Goal: Task Accomplishment & Management: Complete application form

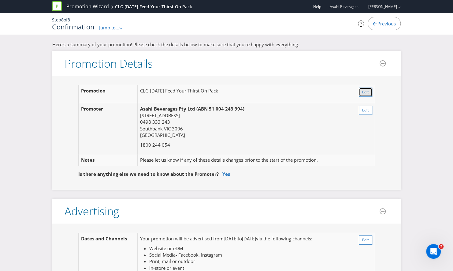
click at [362, 91] on span "Edit" at bounding box center [365, 91] width 7 height 5
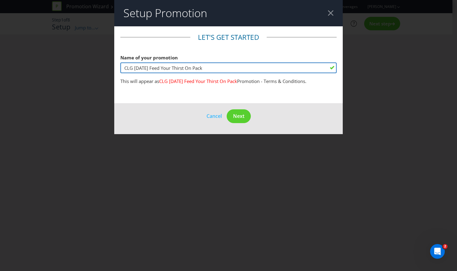
drag, startPoint x: 212, startPoint y: 68, endPoint x: 110, endPoint y: 69, distance: 101.8
click at [110, 69] on div "Setup Promotion Let's get started Name of your promotion CLG [DATE] Feed Your T…" at bounding box center [228, 135] width 457 height 271
type input "Coles FYT On Pack [DATE]"
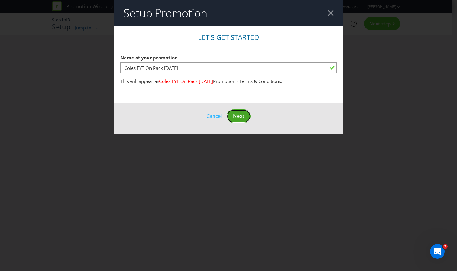
click at [238, 117] on span "Next" at bounding box center [238, 115] width 11 height 7
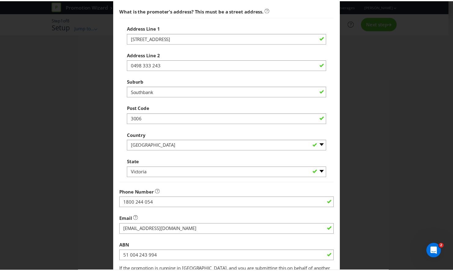
scroll to position [206, 0]
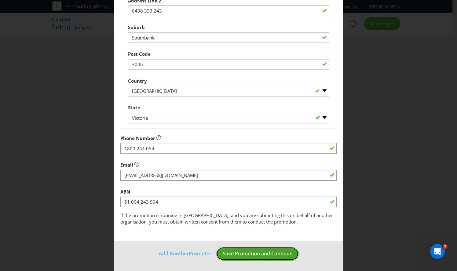
click at [272, 251] on span "Save Promotion and Continue" at bounding box center [258, 253] width 70 height 7
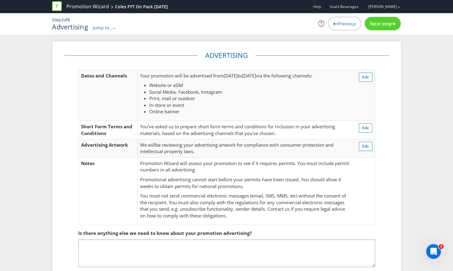
click at [379, 26] on span "Next step" at bounding box center [380, 23] width 21 height 6
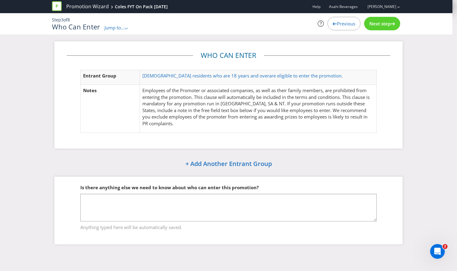
click at [379, 26] on span "Next step" at bounding box center [380, 23] width 21 height 6
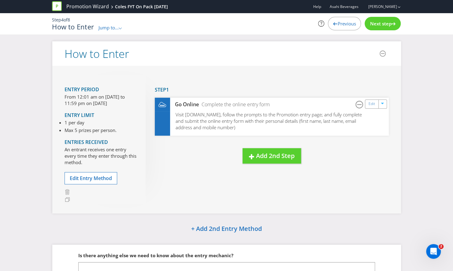
click at [379, 26] on span "Next step" at bounding box center [380, 23] width 21 height 6
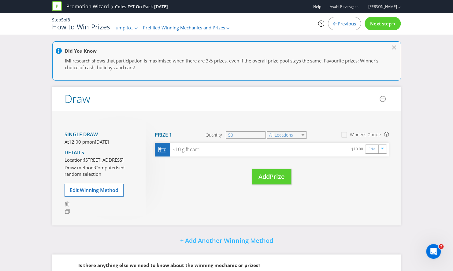
click at [379, 26] on span "Next step" at bounding box center [380, 23] width 21 height 6
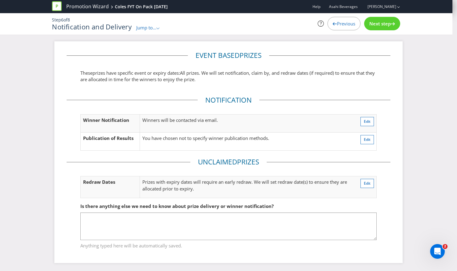
click at [379, 26] on span "Next step" at bounding box center [380, 23] width 21 height 6
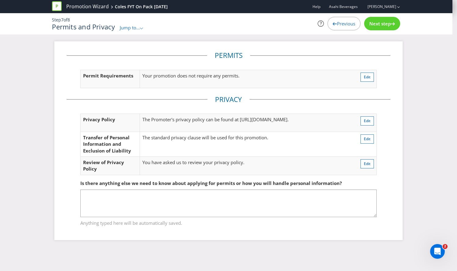
click at [379, 26] on span "Next step" at bounding box center [380, 23] width 21 height 6
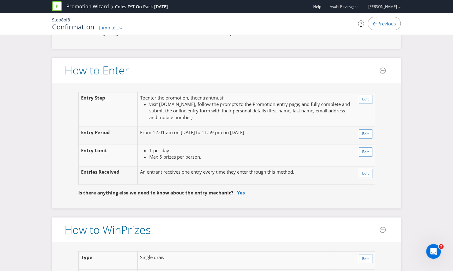
scroll to position [492, 0]
click at [367, 98] on span "Edit" at bounding box center [365, 98] width 7 height 5
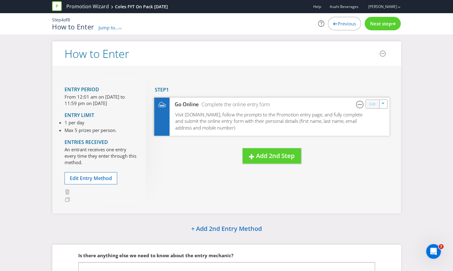
click at [373, 106] on link "Edit" at bounding box center [372, 103] width 6 height 7
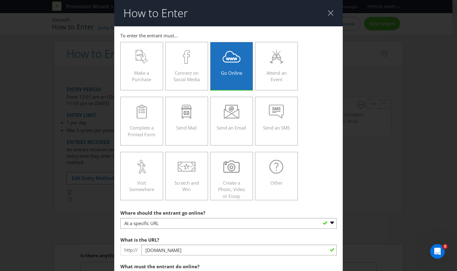
click at [328, 14] on div at bounding box center [331, 13] width 6 height 6
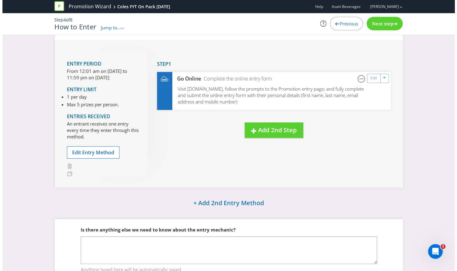
scroll to position [21, 0]
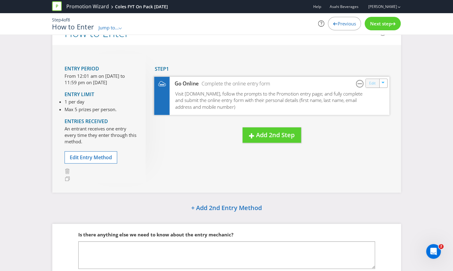
click at [374, 84] on link "Edit" at bounding box center [372, 82] width 6 height 7
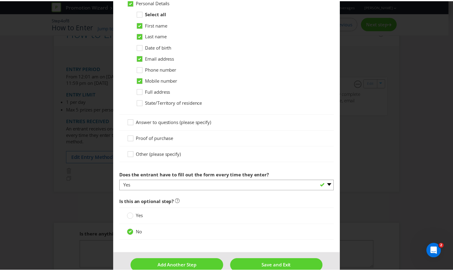
scroll to position [388, 0]
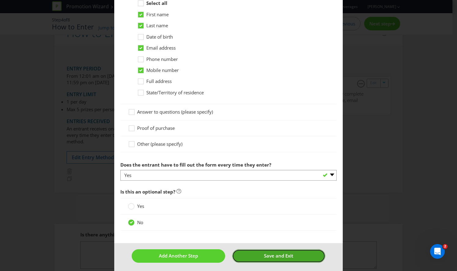
click at [260, 254] on button "Save and Exit" at bounding box center [278, 255] width 93 height 13
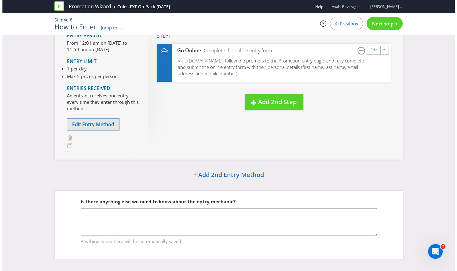
scroll to position [54, 0]
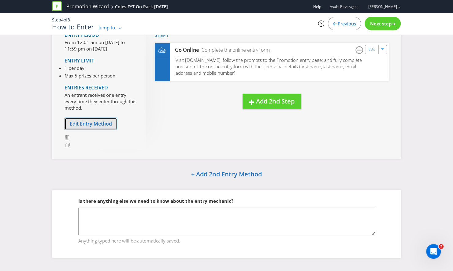
click at [101, 123] on span "Edit Entry Method" at bounding box center [91, 123] width 42 height 7
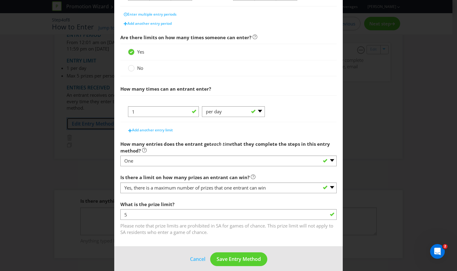
scroll to position [191, 0]
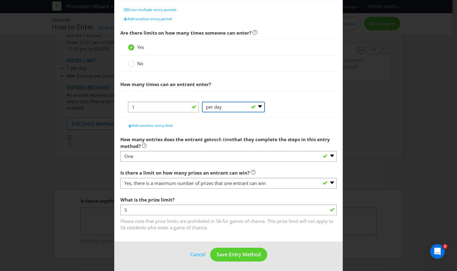
click at [238, 104] on select "-- Please Select -- per person per day per purchase per transaction Other (plea…" at bounding box center [233, 106] width 63 height 11
select select "OTHER"
click at [202, 101] on select "-- Please Select -- per person per day per purchase per transaction Other (plea…" at bounding box center [233, 106] width 63 height 11
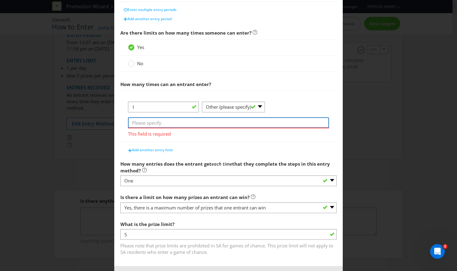
click at [168, 124] on input "text" at bounding box center [228, 122] width 201 height 11
type input "per [PERSON_NAME] purchased"
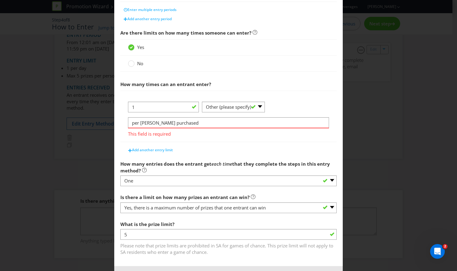
click at [295, 94] on div "1 -- Please Select -- per person per day per purchase per transaction Other (pl…" at bounding box center [228, 115] width 216 height 51
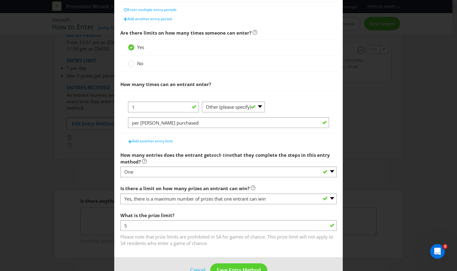
scroll to position [207, 0]
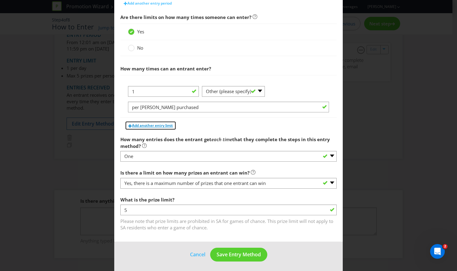
click at [157, 123] on span "Add another entry limit" at bounding box center [152, 125] width 41 height 5
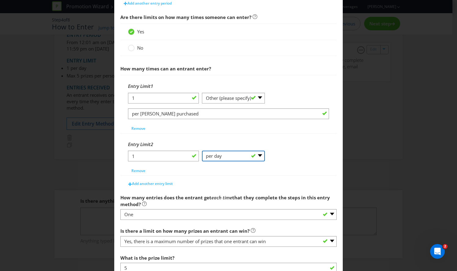
click at [232, 156] on select "-- Please Select -- per person per day per purchase per transaction Other (plea…" at bounding box center [233, 155] width 63 height 11
select select "PER_PERSON"
click at [202, 160] on select "-- Please Select -- per person per day per purchase per transaction Other (plea…" at bounding box center [233, 155] width 63 height 11
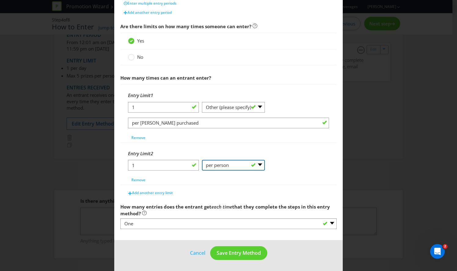
scroll to position [196, 0]
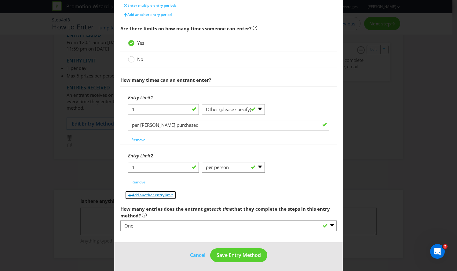
click at [160, 194] on span "Add another entry limit" at bounding box center [152, 194] width 41 height 5
select select "PER_DAY"
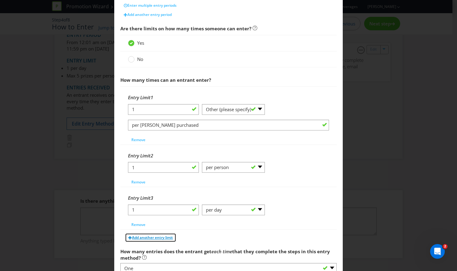
scroll to position [231, 0]
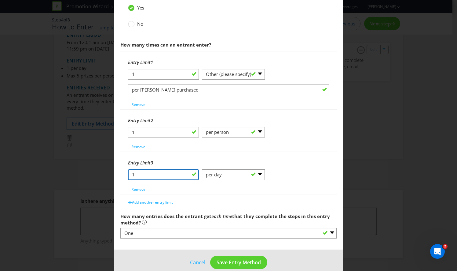
click at [190, 172] on input "1" at bounding box center [163, 174] width 71 height 11
type input "5"
click at [249, 171] on select "-- Please Select -- per person per day per purchase per transaction Other (plea…" at bounding box center [233, 174] width 63 height 11
select select "PER_PERSON"
click at [202, 169] on select "-- Please Select -- per person per day per purchase per transaction Other (plea…" at bounding box center [233, 174] width 63 height 11
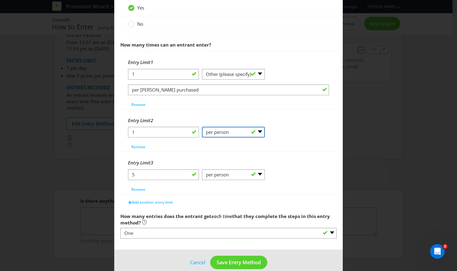
click at [259, 130] on select "-- Please Select -- per person per day per purchase per transaction Other (plea…" at bounding box center [233, 132] width 63 height 11
click at [202, 127] on select "-- Please Select -- per person per day per purchase per transaction Other (plea…" at bounding box center [233, 132] width 63 height 11
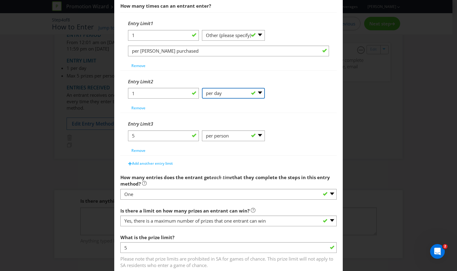
scroll to position [269, 0]
drag, startPoint x: 226, startPoint y: 89, endPoint x: 222, endPoint y: 112, distance: 23.2
click at [222, 112] on div "Entry Limit 1 1 -- Please Select -- per person per day per purchase per transac…" at bounding box center [228, 84] width 216 height 143
click at [202, 99] on select "-- Please Select -- per person per day per purchase per transaction Other (plea…" at bounding box center [233, 93] width 63 height 11
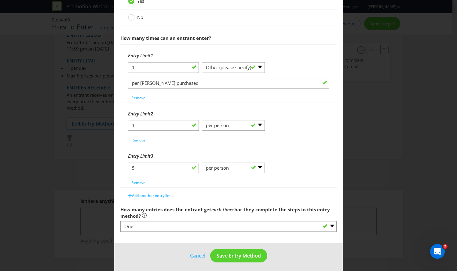
click at [287, 107] on div "Entry Limit 2" at bounding box center [228, 113] width 201 height 13
click at [256, 123] on select "-- Please Select -- per person per day per purchase per transaction Other (plea…" at bounding box center [233, 125] width 63 height 11
select select "OTHER"
click at [202, 120] on select "-- Please Select -- per person per day per purchase per transaction Other (plea…" at bounding box center [233, 125] width 63 height 11
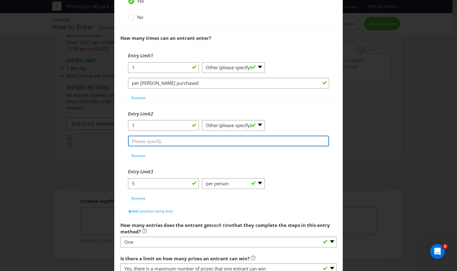
click at [199, 141] on input "text" at bounding box center [228, 140] width 201 height 11
type input "per person per day"
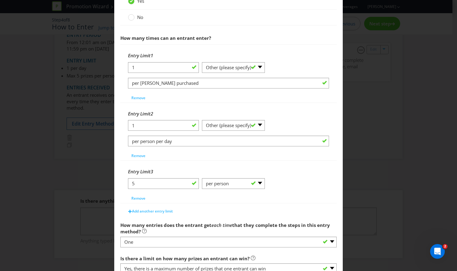
click at [300, 117] on div "Entry Limit 2" at bounding box center [228, 113] width 201 height 13
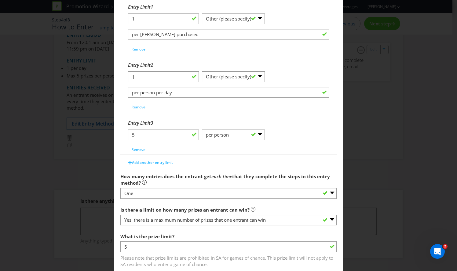
scroll to position [322, 0]
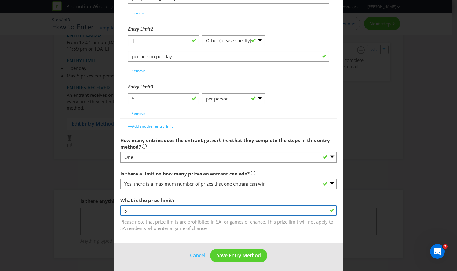
drag, startPoint x: 141, startPoint y: 208, endPoint x: 118, endPoint y: 210, distance: 22.7
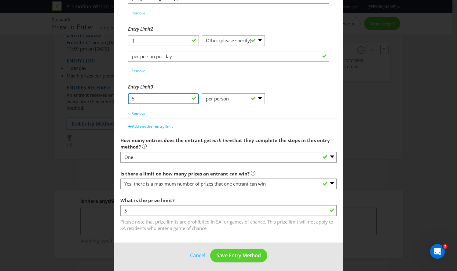
click at [144, 98] on input "5" at bounding box center [163, 98] width 71 height 11
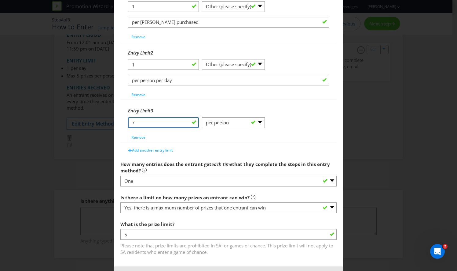
scroll to position [294, 0]
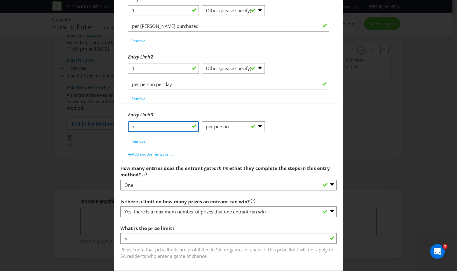
drag, startPoint x: 140, startPoint y: 122, endPoint x: 127, endPoint y: 125, distance: 13.1
click at [128, 125] on input "7" at bounding box center [163, 126] width 71 height 11
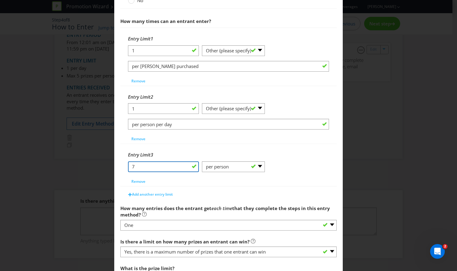
scroll to position [254, 0]
type input "5"
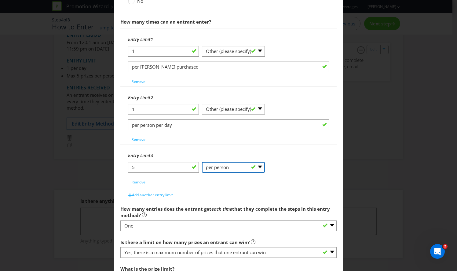
click at [226, 165] on select "-- Please Select -- per person per day per purchase per transaction Other (plea…" at bounding box center [233, 167] width 63 height 11
select select "OTHER"
click at [202, 162] on select "-- Please Select -- per person per day per purchase per transaction Other (plea…" at bounding box center [233, 167] width 63 height 11
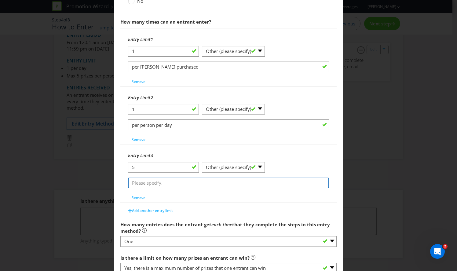
click at [212, 181] on input "text" at bounding box center [228, 182] width 201 height 11
type input "per person throughout the promotion"
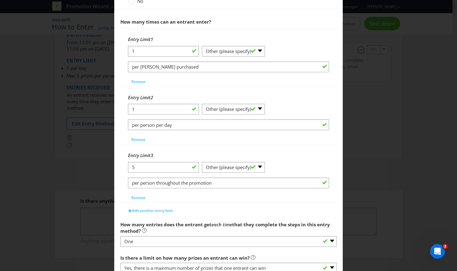
click at [256, 207] on div "Add another entry limit" at bounding box center [228, 209] width 216 height 12
click at [146, 208] on span "Add another entry limit" at bounding box center [152, 210] width 41 height 5
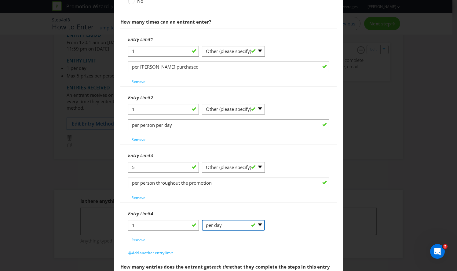
click at [221, 225] on select "-- Please Select -- per person per day per purchase per transaction Other (plea…" at bounding box center [233, 224] width 63 height 11
select select "OTHER"
click at [202, 219] on select "-- Please Select -- per person per day per purchase per transaction Other (plea…" at bounding box center [233, 224] width 63 height 11
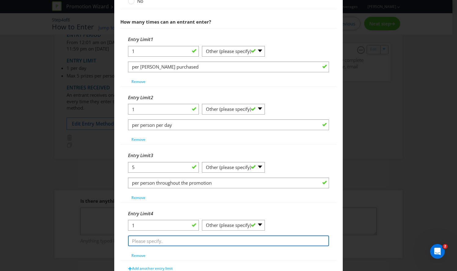
click at [209, 236] on input "text" at bounding box center [228, 240] width 201 height 11
type input "unique code per entry is permitted"
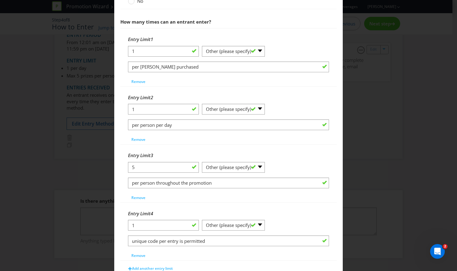
click at [305, 211] on div "Entry Limit 4" at bounding box center [228, 213] width 201 height 13
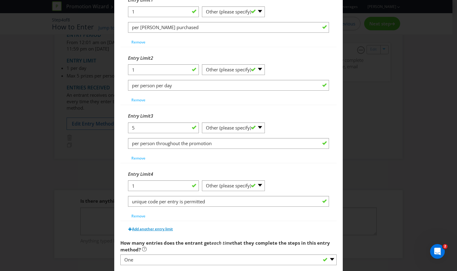
scroll to position [293, 0]
click at [145, 227] on span "Add another entry limit" at bounding box center [152, 228] width 41 height 5
select select "PER_DAY"
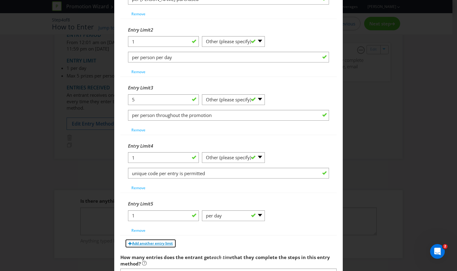
scroll to position [322, 0]
click at [140, 227] on span "Remove" at bounding box center [138, 229] width 14 height 5
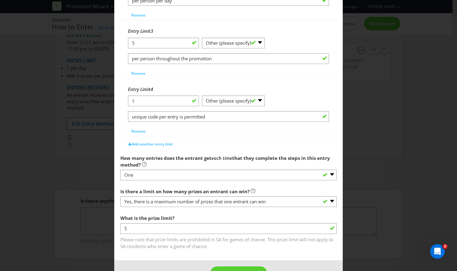
scroll to position [395, 0]
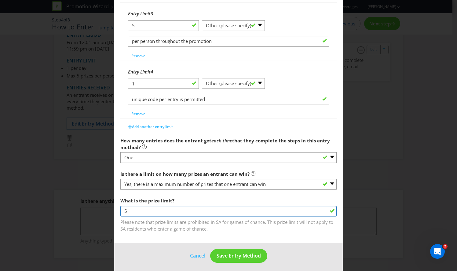
drag, startPoint x: 148, startPoint y: 211, endPoint x: 115, endPoint y: 211, distance: 32.4
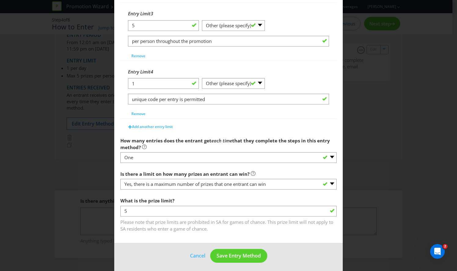
click at [240, 253] on span "Save Entry Method" at bounding box center [239, 255] width 44 height 7
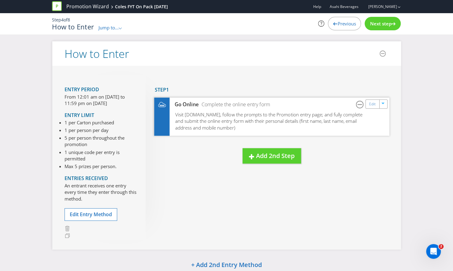
click at [279, 119] on span "Visit [DOMAIN_NAME], follow the prompts to the Promotion entry page; and fully …" at bounding box center [268, 120] width 187 height 19
click at [372, 106] on link "Edit" at bounding box center [372, 103] width 6 height 7
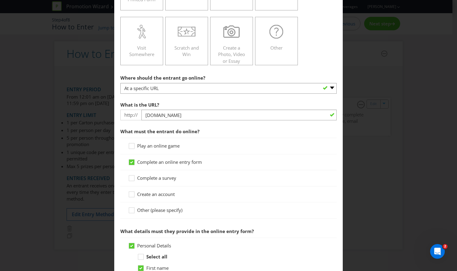
scroll to position [135, 0]
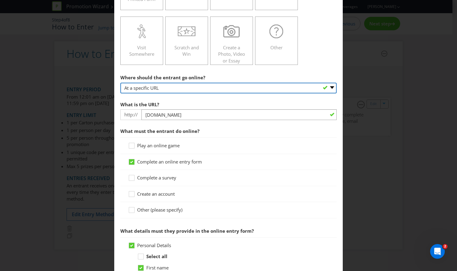
click at [173, 88] on select "-- Please select -- At a specific URL Using a direct link sent to the entrant b…" at bounding box center [228, 88] width 216 height 11
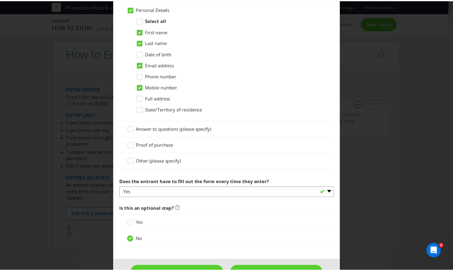
scroll to position [388, 0]
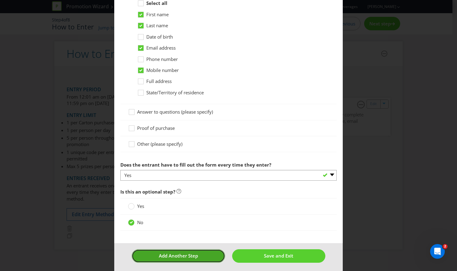
click at [188, 252] on span "Add Another Step" at bounding box center [178, 255] width 39 height 6
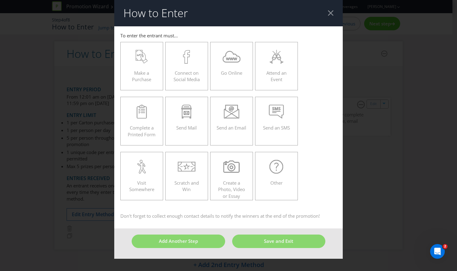
click at [331, 16] on div at bounding box center [331, 13] width 6 height 6
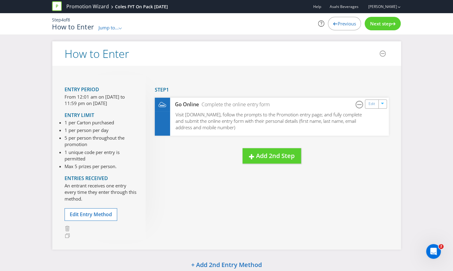
click at [380, 23] on span "Next step" at bounding box center [380, 23] width 21 height 6
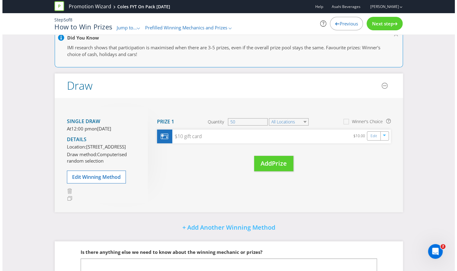
scroll to position [16, 0]
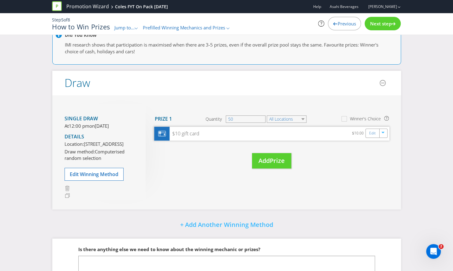
click at [220, 135] on div "$10 gift card $10.00 Edit" at bounding box center [271, 134] width 235 height 14
click at [269, 165] on button "Add Prize" at bounding box center [271, 161] width 39 height 16
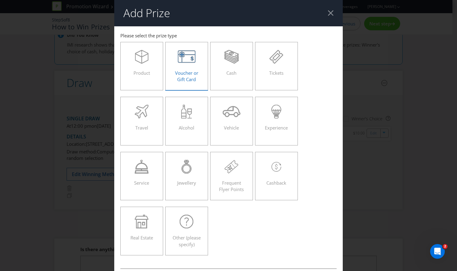
click at [191, 71] on span "Voucher or Gift Card" at bounding box center [186, 76] width 23 height 13
click at [0, 0] on input "Voucher or Gift Card" at bounding box center [0, 0] width 0 height 0
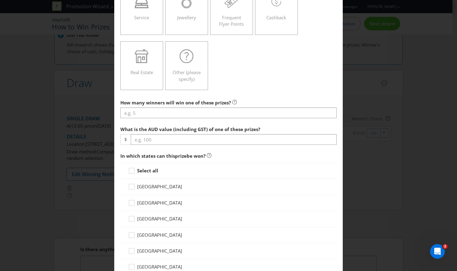
scroll to position [165, 0]
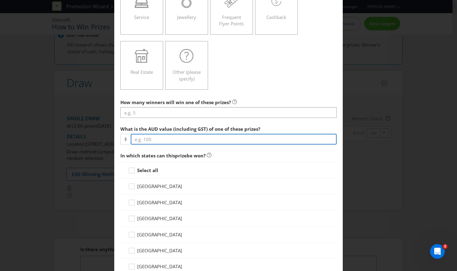
click at [143, 136] on input "number" at bounding box center [234, 139] width 206 height 11
type input "5"
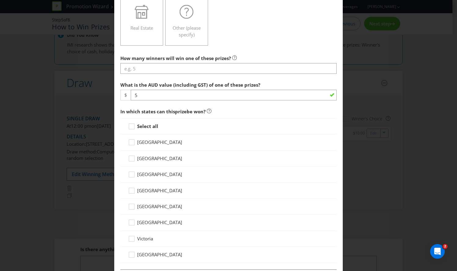
scroll to position [225, 0]
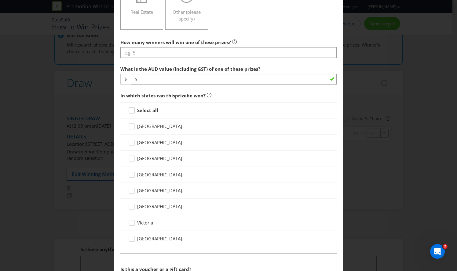
click at [131, 111] on icon at bounding box center [132, 111] width 9 height 9
click at [0, 0] on input "Select all" at bounding box center [0, 0] width 0 height 0
click at [132, 157] on icon at bounding box center [131, 158] width 3 height 2
click at [0, 0] on input "[GEOGRAPHIC_DATA]" at bounding box center [0, 0] width 0 height 0
click at [132, 156] on div at bounding box center [131, 156] width 3 height 3
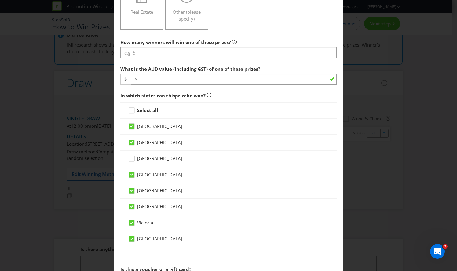
click at [0, 0] on input "[GEOGRAPHIC_DATA]" at bounding box center [0, 0] width 0 height 0
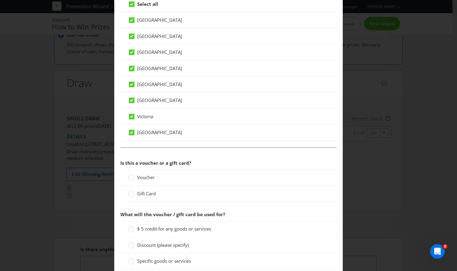
scroll to position [413, 0]
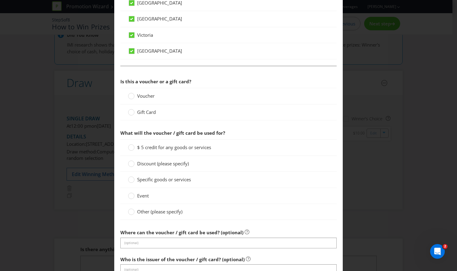
click at [144, 109] on span "Gift Card" at bounding box center [146, 112] width 19 height 6
click at [0, 0] on input "Gift Card" at bounding box center [0, 0] width 0 height 0
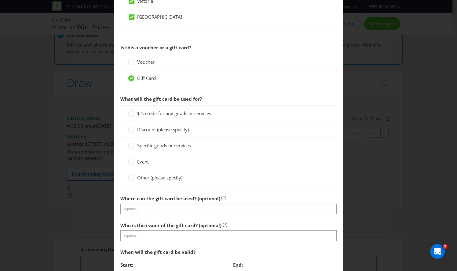
click at [176, 110] on span "$ 5 credit for any goods or services" at bounding box center [174, 113] width 74 height 6
click at [0, 0] on input "$ 5 credit for any goods or services" at bounding box center [0, 0] width 0 height 0
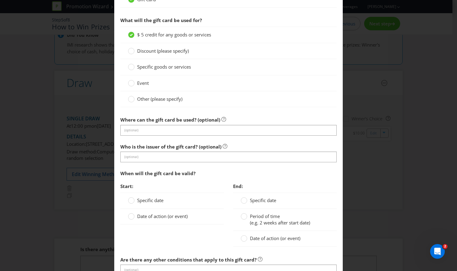
scroll to position [526, 0]
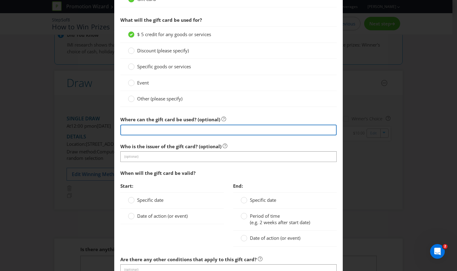
click at [194, 127] on input "text" at bounding box center [228, 129] width 216 height 11
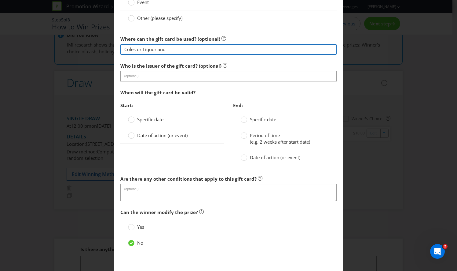
scroll to position [634, 0]
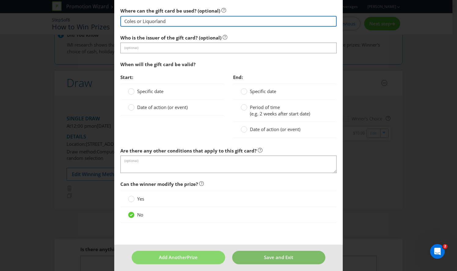
type input "Coles or Liquorland"
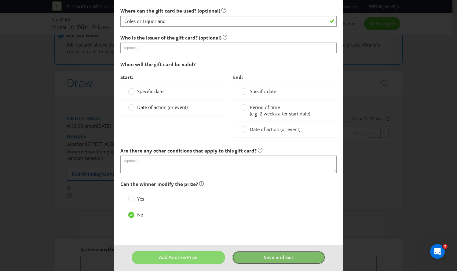
click at [279, 254] on span "Save and Exit" at bounding box center [278, 257] width 29 height 6
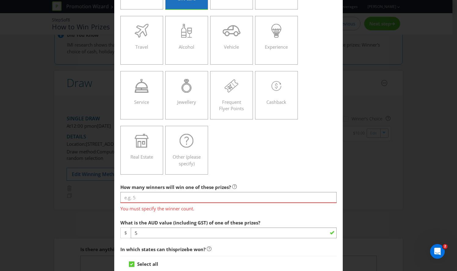
scroll to position [82, 0]
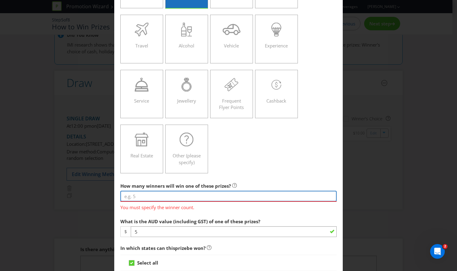
click at [189, 196] on input "number" at bounding box center [228, 195] width 216 height 11
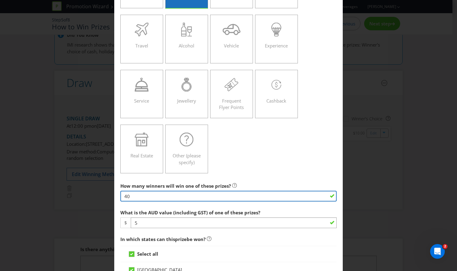
type input "4"
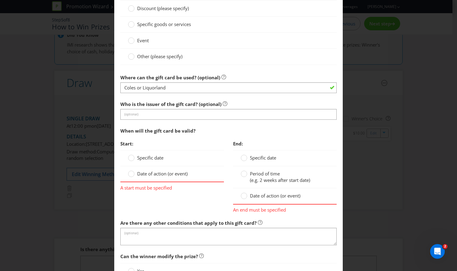
scroll to position [585, 0]
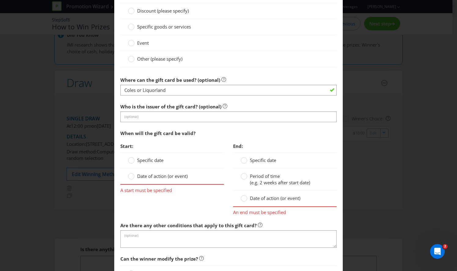
type input "140000"
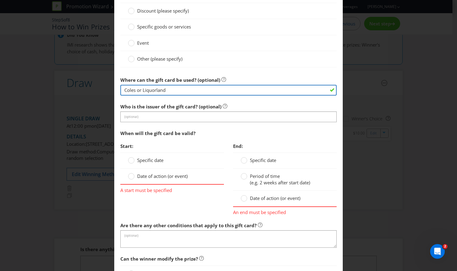
drag, startPoint x: 169, startPoint y: 87, endPoint x: 136, endPoint y: 86, distance: 33.6
click at [136, 86] on input "Coles or Liquorland" at bounding box center [228, 90] width 216 height 11
type input "Coles"
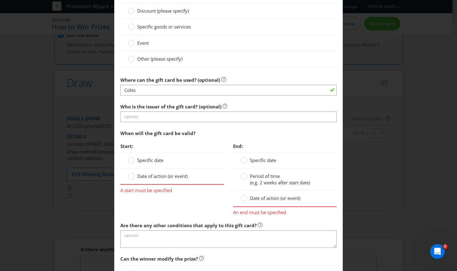
click at [262, 68] on section "Is this a voucher or a gift card? Voucher Gift Card What will the gift card be …" at bounding box center [228, 85] width 216 height 325
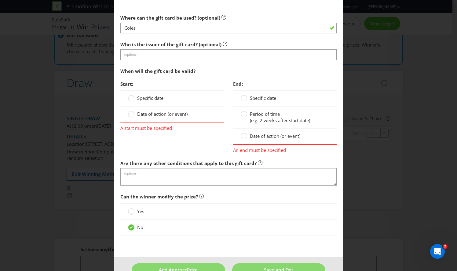
scroll to position [659, 0]
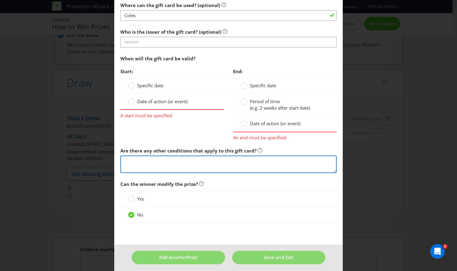
click at [146, 157] on textarea at bounding box center [228, 163] width 216 height 17
click at [142, 162] on textarea at bounding box center [228, 163] width 216 height 17
paste textarea "The Coles e-gift cards are only available in the above denominations and are no…"
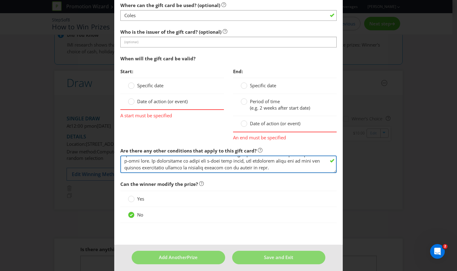
type textarea "The Coles e-gift cards are only available in the above denominations and are no…"
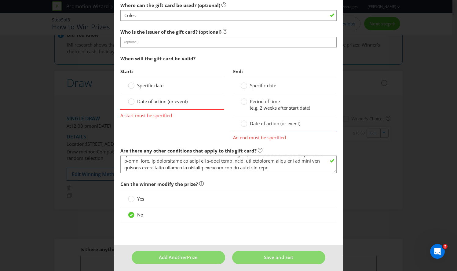
click at [164, 99] on span "Date of action (or event)" at bounding box center [162, 101] width 50 height 6
click at [0, 0] on input "Date of action (or event)" at bounding box center [0, 0] width 0 height 0
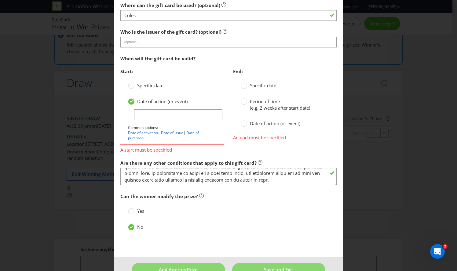
click at [269, 219] on div "No" at bounding box center [228, 227] width 216 height 16
click at [267, 121] on span "Date of action (or event)" at bounding box center [275, 123] width 50 height 6
click at [0, 0] on input "Date of action (or event)" at bounding box center [0, 0] width 0 height 0
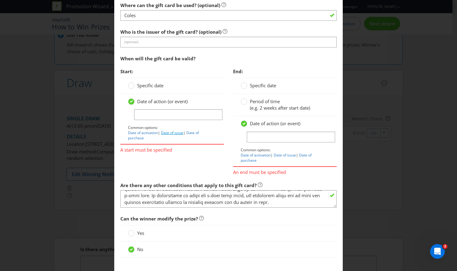
click at [174, 130] on link "Date of issue" at bounding box center [172, 132] width 22 height 5
type input "Date of issue"
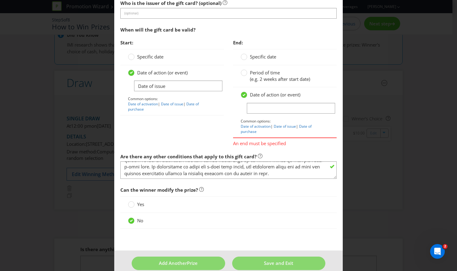
scroll to position [693, 0]
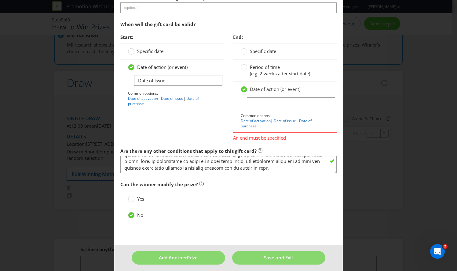
click at [260, 65] on span "Period of time" at bounding box center [265, 67] width 30 height 6
click at [0, 0] on input "Period of time (e.g. 2 weeks after start date)" at bounding box center [0, 0] width 0 height 0
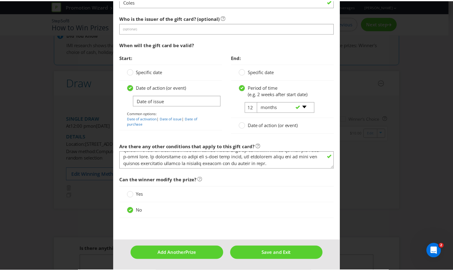
scroll to position [669, 0]
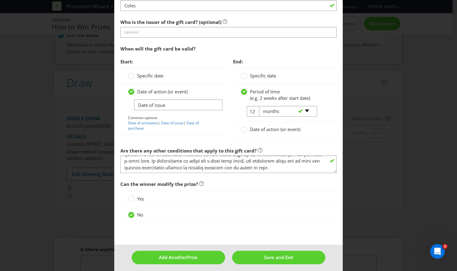
click at [260, 74] on span "Specific date" at bounding box center [263, 75] width 26 height 6
click at [0, 0] on input "Specific date" at bounding box center [0, 0] width 0 height 0
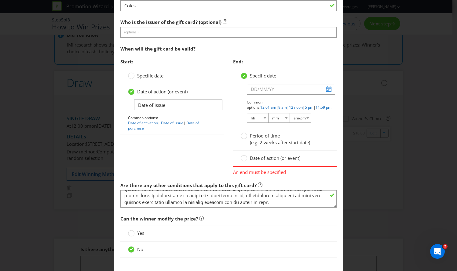
click at [261, 133] on span "Period of time" at bounding box center [265, 135] width 30 height 6
click at [0, 0] on input "Period of time (e.g. 2 weeks after start date)" at bounding box center [0, 0] width 0 height 0
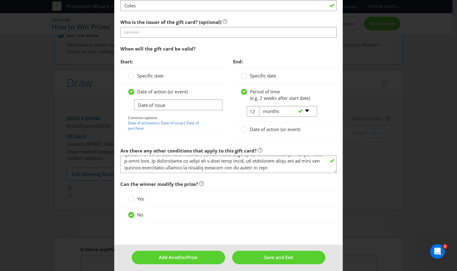
click at [255, 108] on div "-- Please select -- days weeks months years" at bounding box center [286, 111] width 62 height 11
click at [282, 109] on select "-- Please select -- days weeks months years" at bounding box center [288, 111] width 58 height 11
click at [251, 106] on input "12" at bounding box center [254, 111] width 14 height 11
click at [255, 106] on div "-- Please select -- days weeks months years" at bounding box center [286, 111] width 62 height 11
drag, startPoint x: 253, startPoint y: 106, endPoint x: 245, endPoint y: 109, distance: 8.3
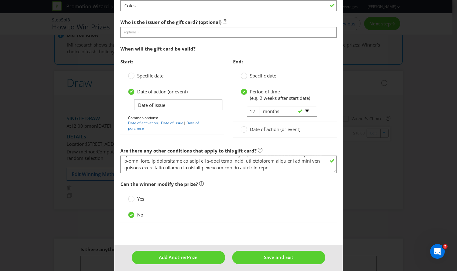
click at [245, 109] on tr "12 -- Please select -- days weeks months years" at bounding box center [279, 114] width 76 height 16
click at [251, 108] on input "12" at bounding box center [254, 111] width 14 height 11
type input "1"
type input "5"
click at [272, 112] on select "-- Please select -- days weeks months years" at bounding box center [288, 111] width 58 height 11
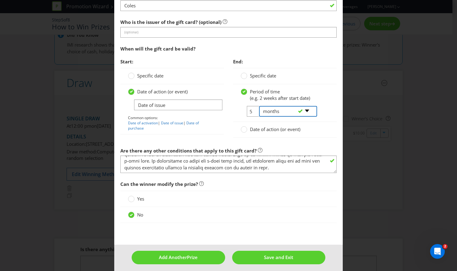
select select "YEARS"
click at [259, 106] on select "-- Please select -- days weeks months years" at bounding box center [288, 111] width 58 height 11
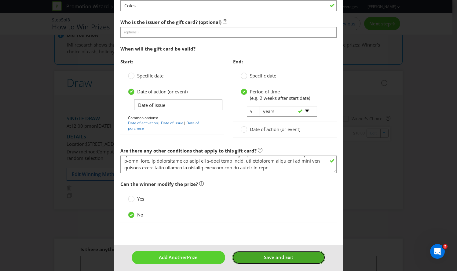
click at [273, 254] on span "Save and Exit" at bounding box center [278, 257] width 29 height 6
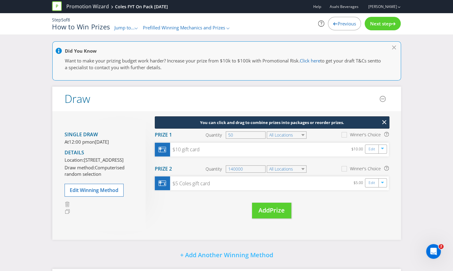
click at [384, 24] on span "Next step" at bounding box center [380, 23] width 21 height 6
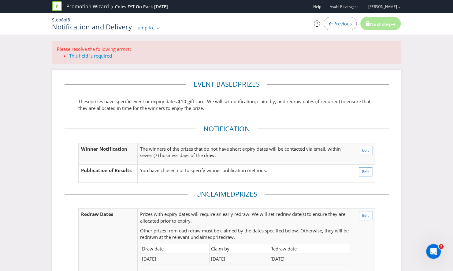
click at [90, 56] on link "This field is required" at bounding box center [90, 56] width 43 height 6
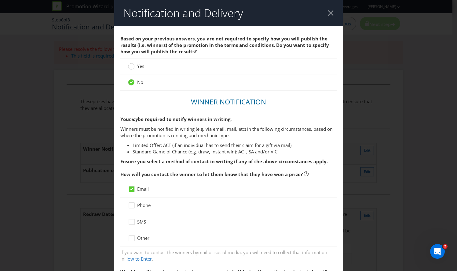
scroll to position [305, 0]
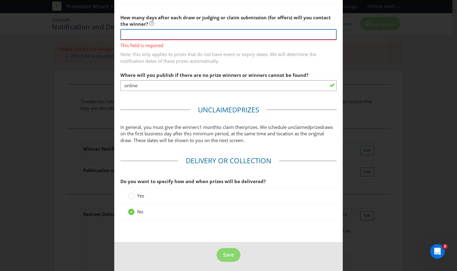
click at [167, 31] on input "number" at bounding box center [228, 34] width 216 height 11
type input "1"
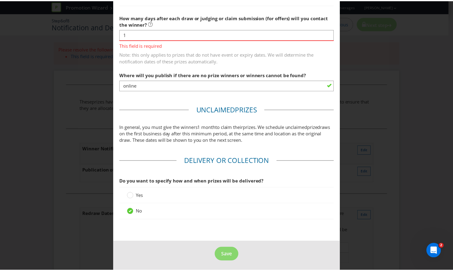
scroll to position [296, 0]
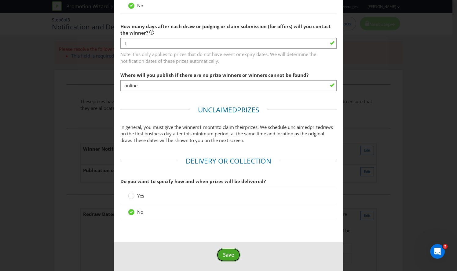
click at [223, 255] on span "Save" at bounding box center [228, 254] width 11 height 7
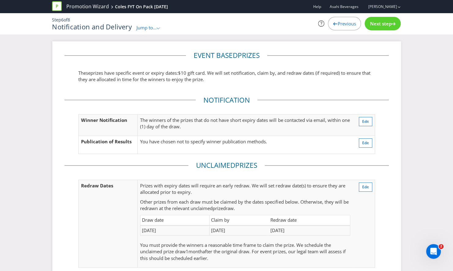
click at [376, 24] on span "Next step" at bounding box center [380, 23] width 21 height 6
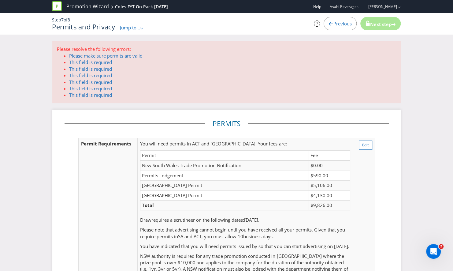
click at [140, 27] on span "Jump to..." at bounding box center [130, 27] width 20 height 6
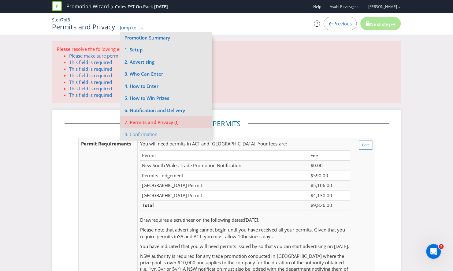
click at [146, 133] on li "8. Confirmation" at bounding box center [166, 134] width 92 height 12
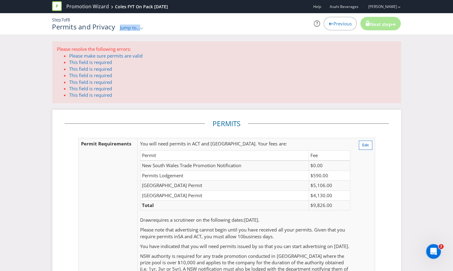
drag, startPoint x: 137, startPoint y: 23, endPoint x: 139, endPoint y: 26, distance: 3.9
click at [139, 26] on div "Permits and Privacy Jump to... .st0{fill-rule:evenodd;clip-rule:evenodd;} Promo…" at bounding box center [166, 27] width 229 height 8
click at [139, 26] on span "Jump to..." at bounding box center [130, 27] width 20 height 6
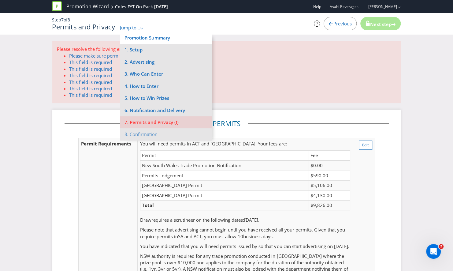
click at [157, 41] on li "Promotion Summary" at bounding box center [166, 38] width 92 height 12
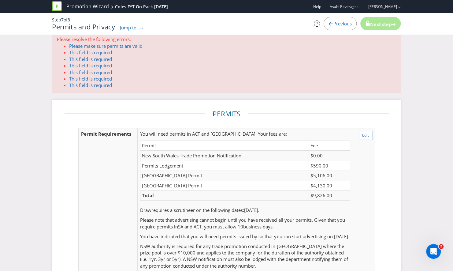
scroll to position [10, 0]
click at [129, 45] on link "Please make sure permits are valid" at bounding box center [105, 45] width 73 height 6
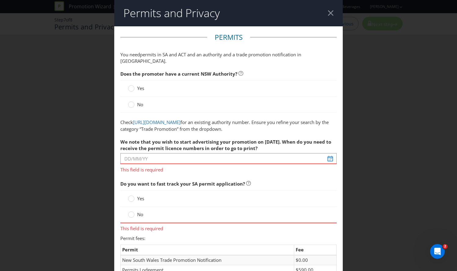
click at [143, 85] on span "Yes" at bounding box center [140, 88] width 7 height 6
click at [0, 0] on input "Yes" at bounding box center [0, 0] width 0 height 0
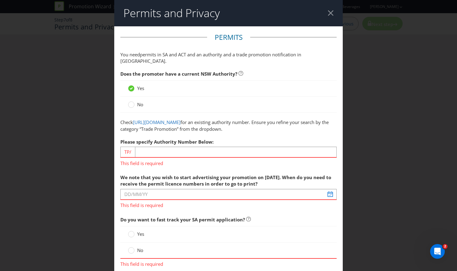
click at [139, 101] on span "No" at bounding box center [140, 104] width 6 height 6
click at [0, 0] on input "No" at bounding box center [0, 0] width 0 height 0
click at [328, 12] on div at bounding box center [331, 13] width 6 height 6
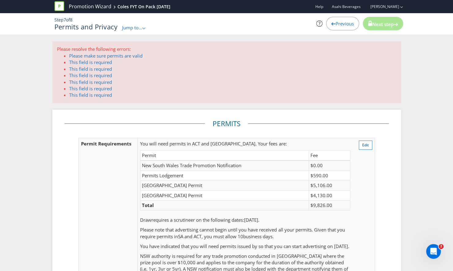
click at [335, 23] on span "Previous" at bounding box center [344, 23] width 18 height 6
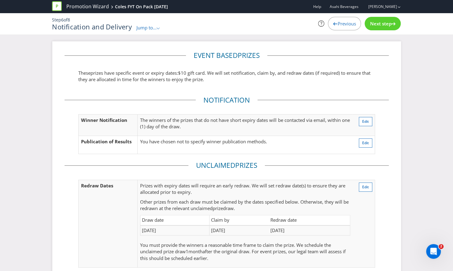
click at [344, 21] on span "Previous" at bounding box center [346, 23] width 18 height 6
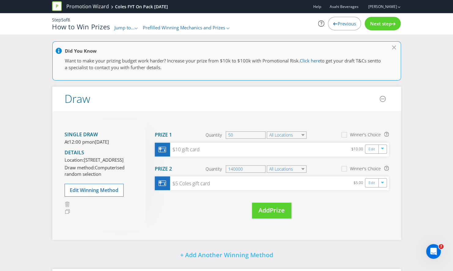
click at [344, 21] on span "Previous" at bounding box center [346, 23] width 18 height 6
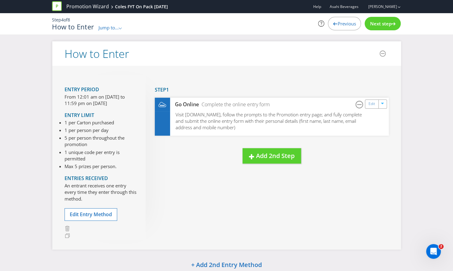
click at [344, 21] on span "Previous" at bounding box center [346, 23] width 18 height 6
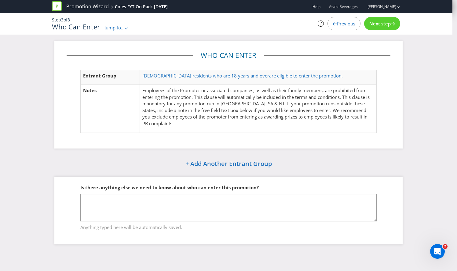
click at [344, 21] on span "Previous" at bounding box center [346, 23] width 18 height 6
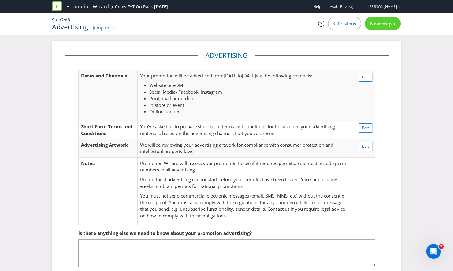
click at [344, 21] on span "Previous" at bounding box center [346, 23] width 18 height 6
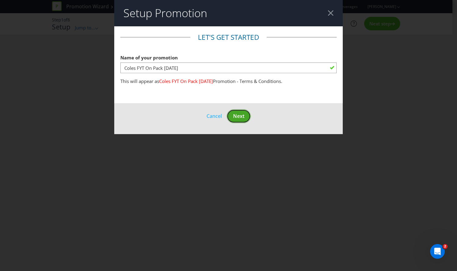
click at [240, 117] on span "Next" at bounding box center [238, 115] width 11 height 7
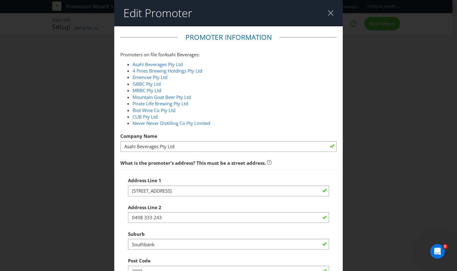
click at [328, 15] on div at bounding box center [331, 13] width 6 height 6
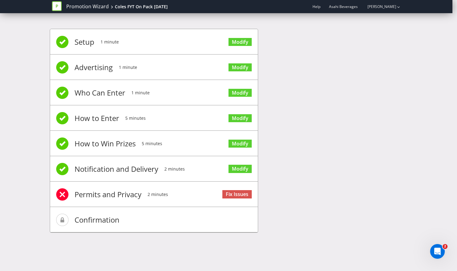
click at [102, 42] on span "1 minute" at bounding box center [110, 42] width 18 height 24
click at [240, 43] on link "Modify" at bounding box center [240, 42] width 23 height 8
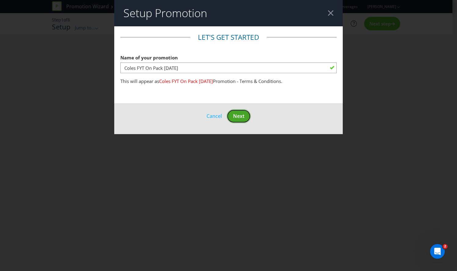
click at [239, 116] on span "Next" at bounding box center [238, 115] width 11 height 7
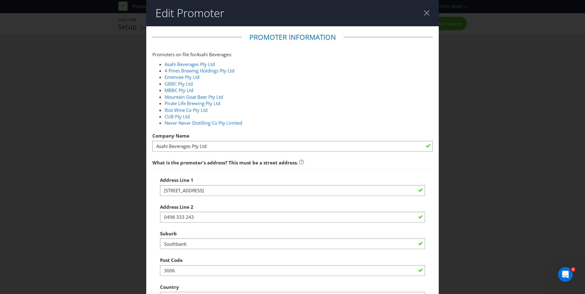
click at [424, 14] on div at bounding box center [426, 13] width 6 height 6
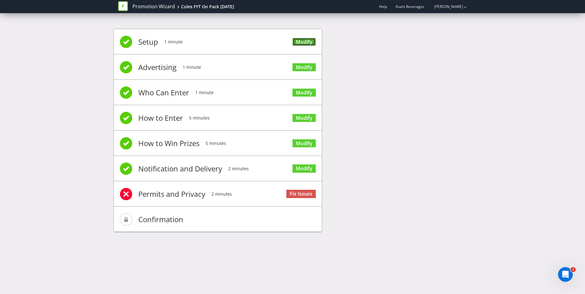
click at [307, 42] on link "Modify" at bounding box center [303, 42] width 23 height 8
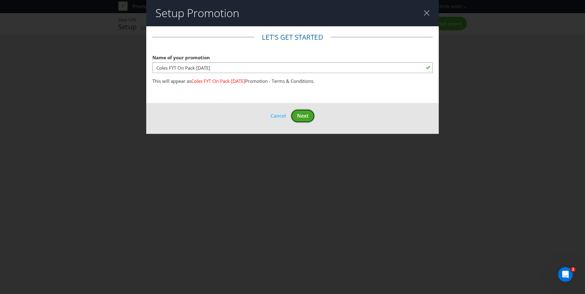
click at [305, 119] on span "Next" at bounding box center [302, 115] width 11 height 7
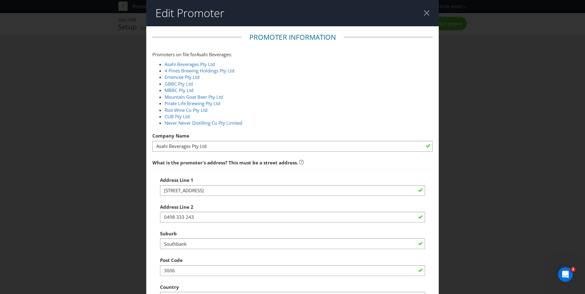
click at [423, 13] on div at bounding box center [426, 13] width 6 height 6
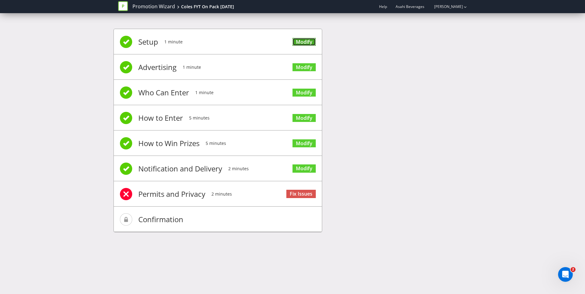
click at [308, 41] on link "Modify" at bounding box center [303, 42] width 23 height 8
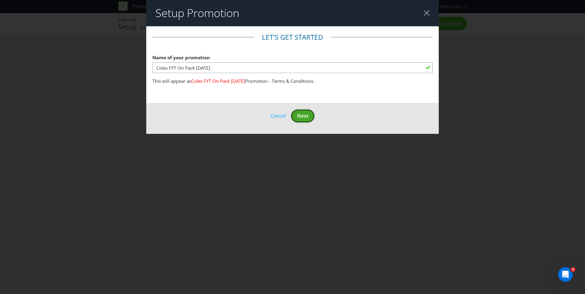
click at [303, 115] on span "Next" at bounding box center [302, 115] width 11 height 7
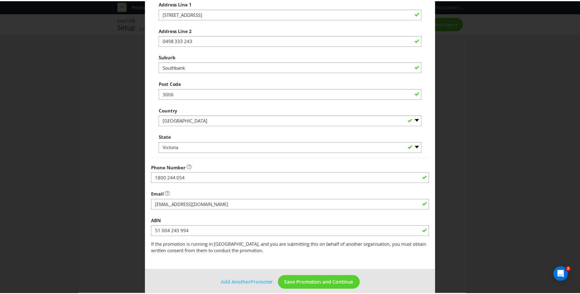
scroll to position [183, 0]
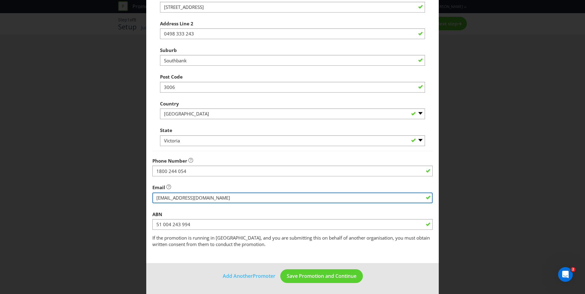
drag, startPoint x: 239, startPoint y: 199, endPoint x: 153, endPoint y: 198, distance: 86.8
click at [153, 198] on input "string" at bounding box center [292, 198] width 280 height 11
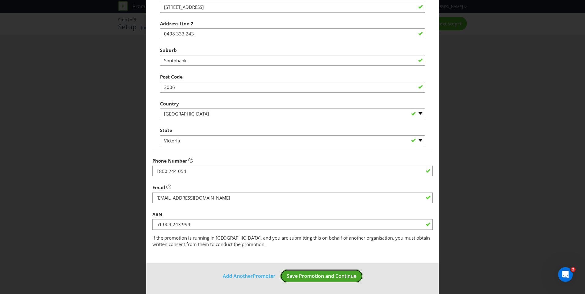
click at [344, 270] on span "Save Promotion and Continue" at bounding box center [321, 276] width 70 height 7
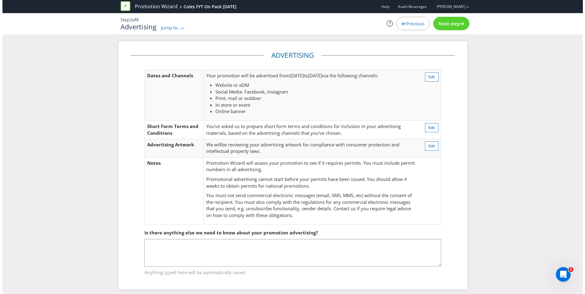
scroll to position [5, 0]
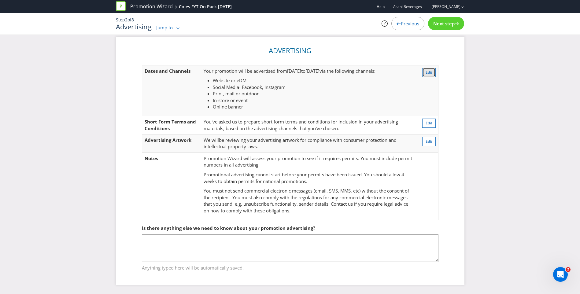
click at [432, 72] on span "Edit" at bounding box center [429, 72] width 7 height 5
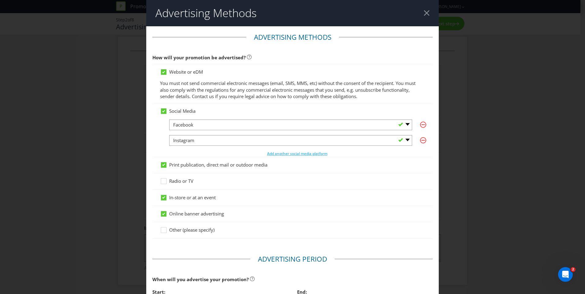
scroll to position [32, 0]
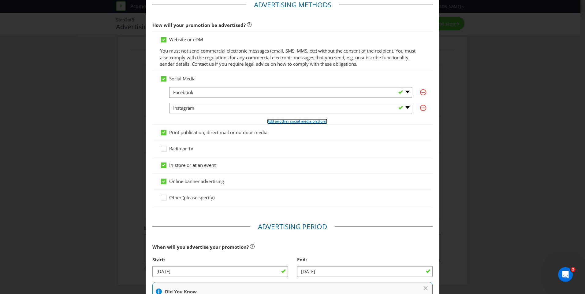
click at [271, 121] on span "Add another social media platform" at bounding box center [297, 121] width 60 height 5
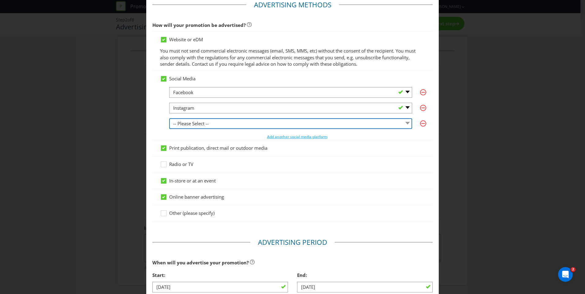
click at [275, 125] on select "-- Please Select -- Facebook X Instagram Snapchat LinkedIn Pinterest Tumblr You…" at bounding box center [290, 123] width 243 height 11
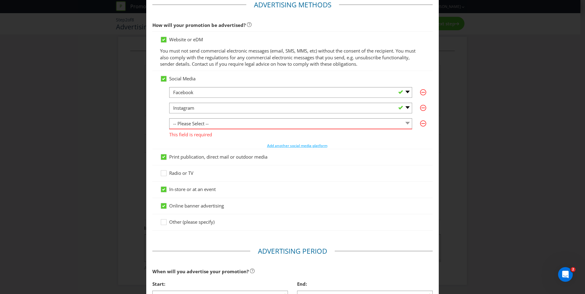
click at [153, 106] on div "Social Media -- Please Select -- Facebook X Instagram Snapchat LinkedIn Pintere…" at bounding box center [292, 110] width 280 height 78
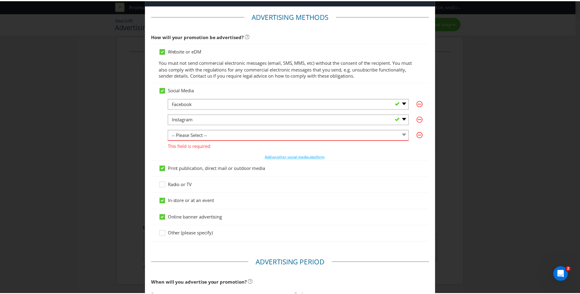
scroll to position [0, 0]
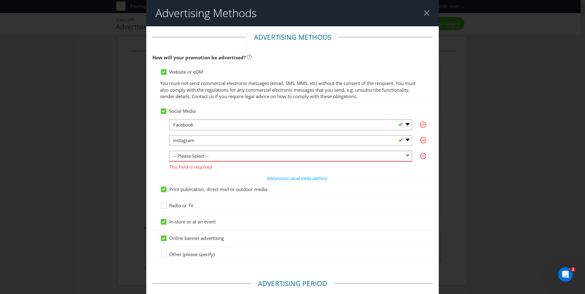
click at [423, 15] on div at bounding box center [426, 13] width 6 height 6
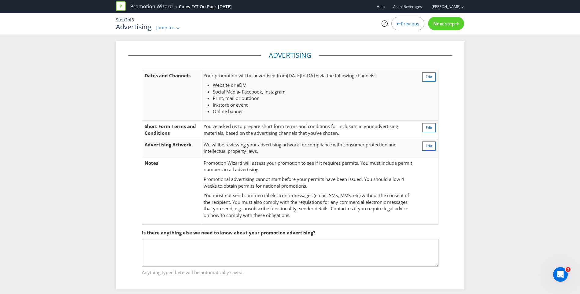
scroll to position [5, 0]
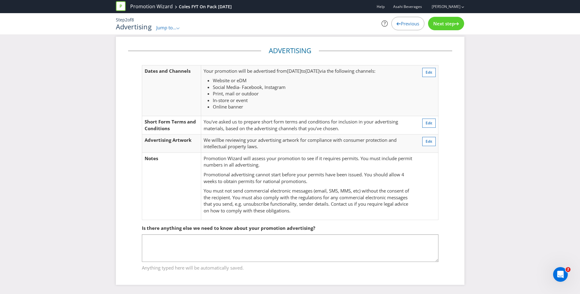
click at [178, 30] on div ".st0{fill-rule:evenodd;clip-rule:evenodd;}" at bounding box center [178, 27] width 4 height 6
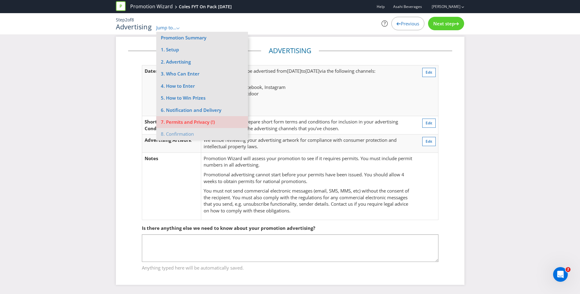
click at [452, 127] on div "Advertising Dates and Channels Your promotion will be advertised from [DATE] to…" at bounding box center [290, 165] width 580 height 257
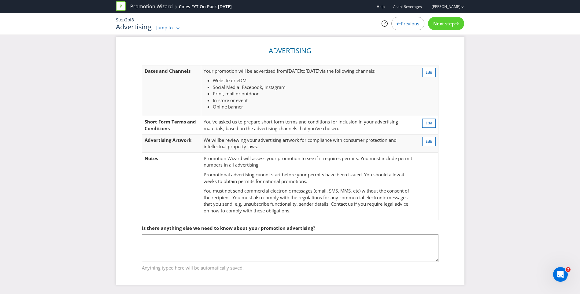
scroll to position [0, 0]
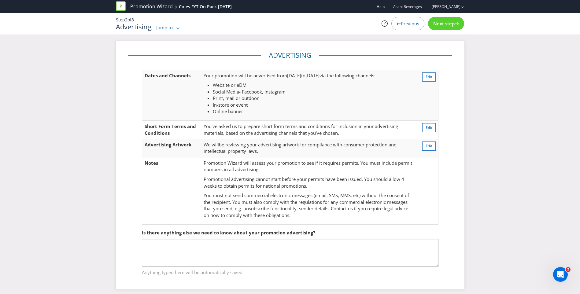
click at [132, 101] on fieldset "Advertising Dates and Channels Your promotion will be advertised from [DATE] to…" at bounding box center [290, 140] width 324 height 180
click at [122, 6] on icon at bounding box center [121, 6] width 10 height 10
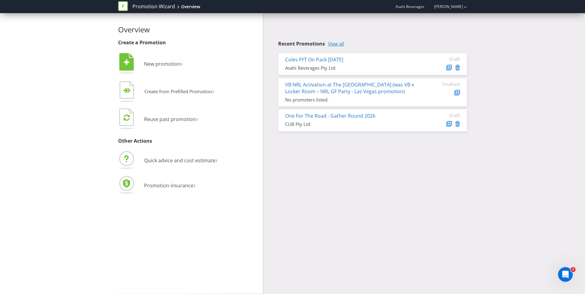
click at [336, 44] on link "View all" at bounding box center [336, 43] width 16 height 5
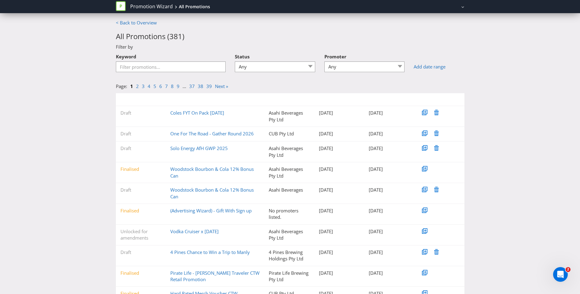
scroll to position [24, 0]
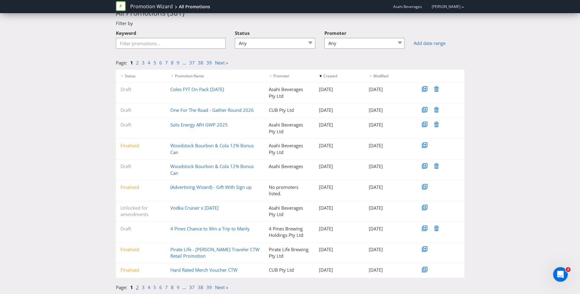
click at [137, 287] on link "2" at bounding box center [137, 287] width 3 height 6
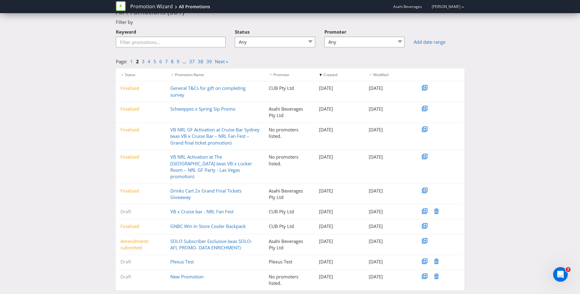
scroll to position [25, 0]
click at [189, 44] on input "Keyword" at bounding box center [171, 41] width 110 height 11
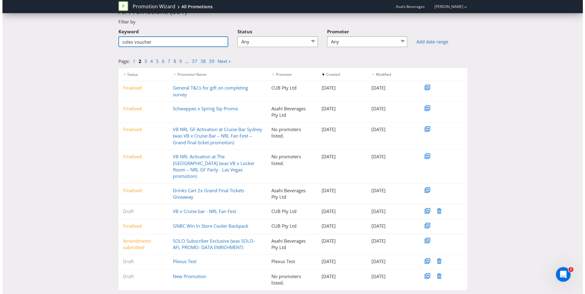
scroll to position [0, 0]
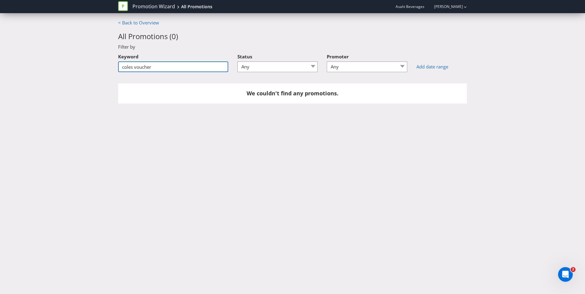
drag, startPoint x: 161, startPoint y: 68, endPoint x: 135, endPoint y: 69, distance: 26.6
click at [135, 69] on input "coles voucher" at bounding box center [173, 66] width 110 height 11
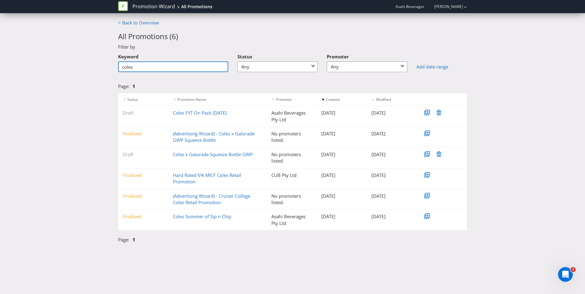
click at [162, 68] on input "coles" at bounding box center [173, 66] width 110 height 11
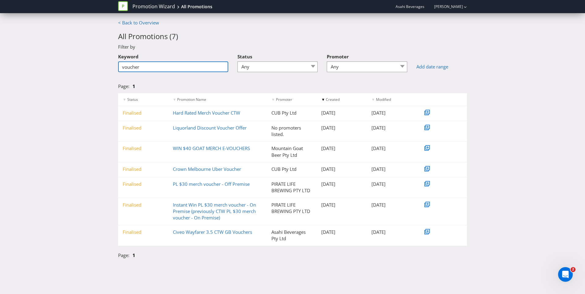
drag, startPoint x: 146, startPoint y: 68, endPoint x: 104, endPoint y: 68, distance: 42.2
click at [104, 68] on div "< Back to Overview All Promotions ( 7 ) Filter by Keyword voucher Status Any Dr…" at bounding box center [292, 141] width 585 height 242
type input "clg"
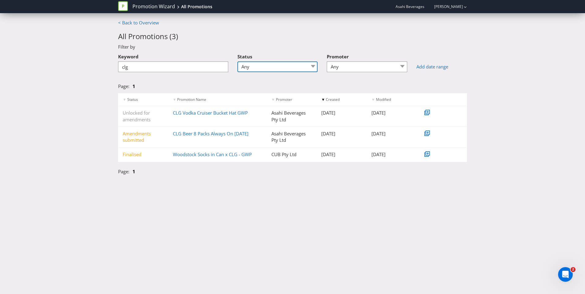
click at [287, 69] on select "Any Draft Under review Unlocked for amendments Amendments submitted Finalised" at bounding box center [277, 66] width 80 height 11
click at [347, 69] on select "Any 4 Pines Brewing Holdings Pty Ltd 4 Pines Brewings Holdings Pty Ltd Asahi Be…" at bounding box center [366, 66] width 80 height 11
click at [429, 69] on link "Add date range" at bounding box center [441, 67] width 50 height 6
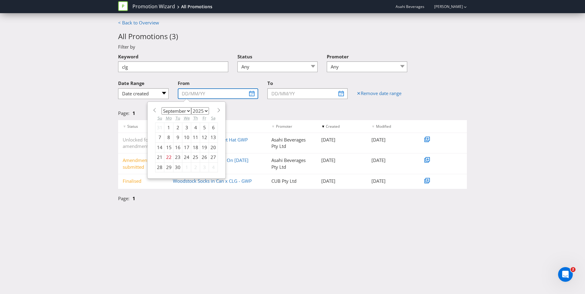
click at [255, 95] on input "text" at bounding box center [218, 93] width 80 height 11
click at [204, 110] on select "2025 2026 2027 2028 2029 2030 2031 2032 2033 2034 2035" at bounding box center [200, 110] width 18 height 7
click at [155, 110] on span at bounding box center [154, 110] width 5 height 5
click at [206, 112] on select "2025 2026 2027 2028 2029 2030 2031 2032 2033 2034 2035" at bounding box center [200, 110] width 18 height 7
click at [191, 107] on select "2025 2026 2027 2028 2029 2030 2031 2032 2033 2034 2035" at bounding box center [200, 110] width 18 height 7
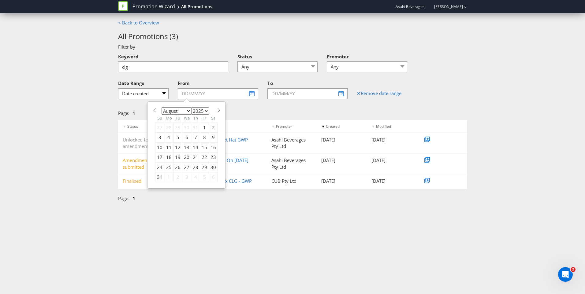
click at [186, 110] on select "January February March April May June July August September October November De…" at bounding box center [176, 110] width 30 height 7
select select "0"
click at [161, 107] on select "January February March April May June July August September October November De…" at bounding box center [176, 110] width 30 height 7
click at [197, 204] on div "Page: 1" at bounding box center [292, 200] width 358 height 10
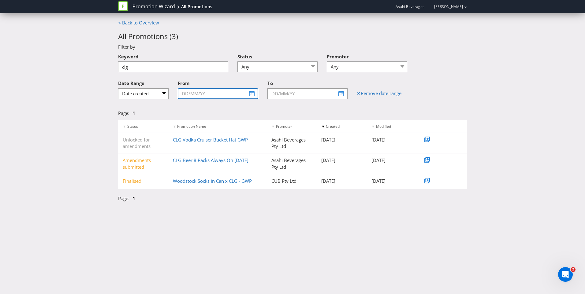
click at [250, 95] on input "text" at bounding box center [218, 93] width 80 height 11
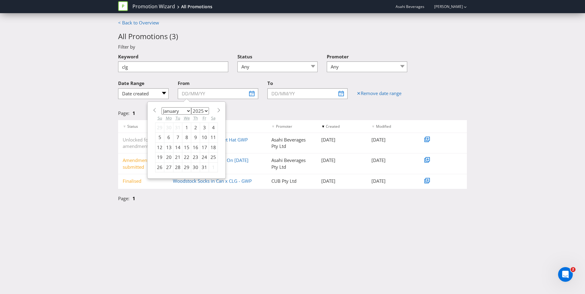
click at [178, 136] on div "7" at bounding box center [177, 138] width 9 height 10
type input "07/01/25"
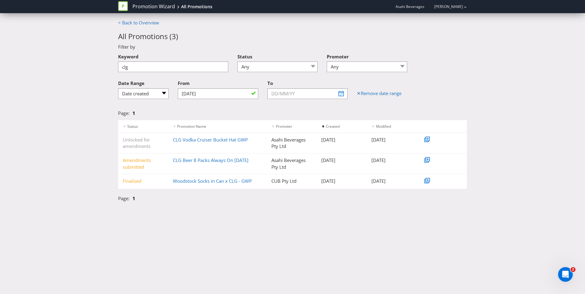
click at [177, 227] on div "Promotion Wizard All Promotions Asahi Beverages Tegan Carling Promotion Wizard …" at bounding box center [292, 147] width 585 height 294
click at [194, 244] on div "Promotion Wizard All Promotions Asahi Beverages Tegan Carling Promotion Wizard …" at bounding box center [292, 147] width 585 height 294
